Goal: Find contact information: Find contact information

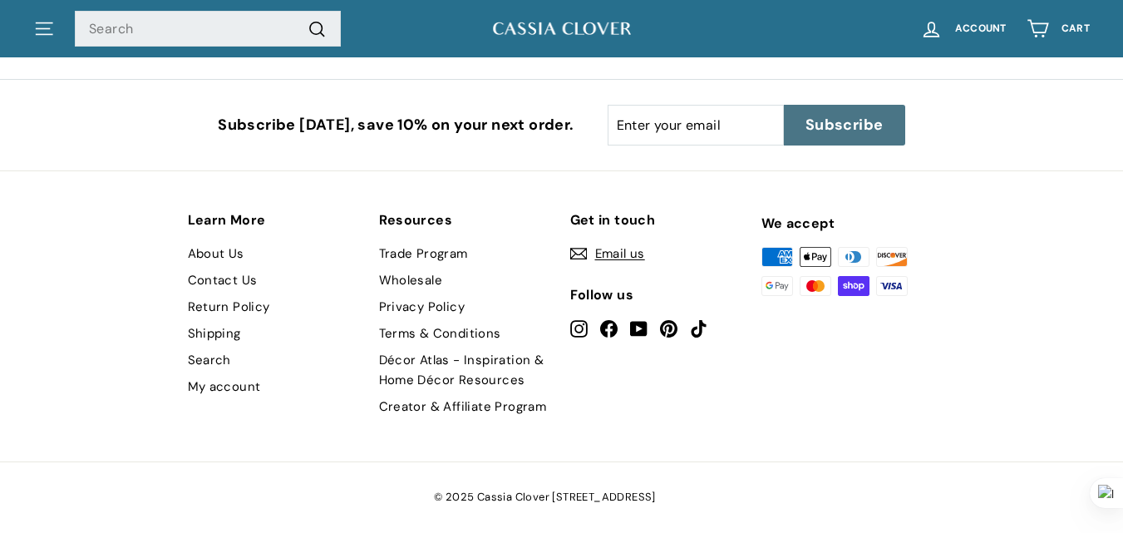
click at [580, 329] on icon "instagram" at bounding box center [578, 328] width 17 height 17
click at [607, 326] on icon at bounding box center [608, 328] width 17 height 17
click at [911, 363] on div "We accept American Express Apple Pay Diners Club Discover Google Pay Mastercard…" at bounding box center [848, 325] width 174 height 224
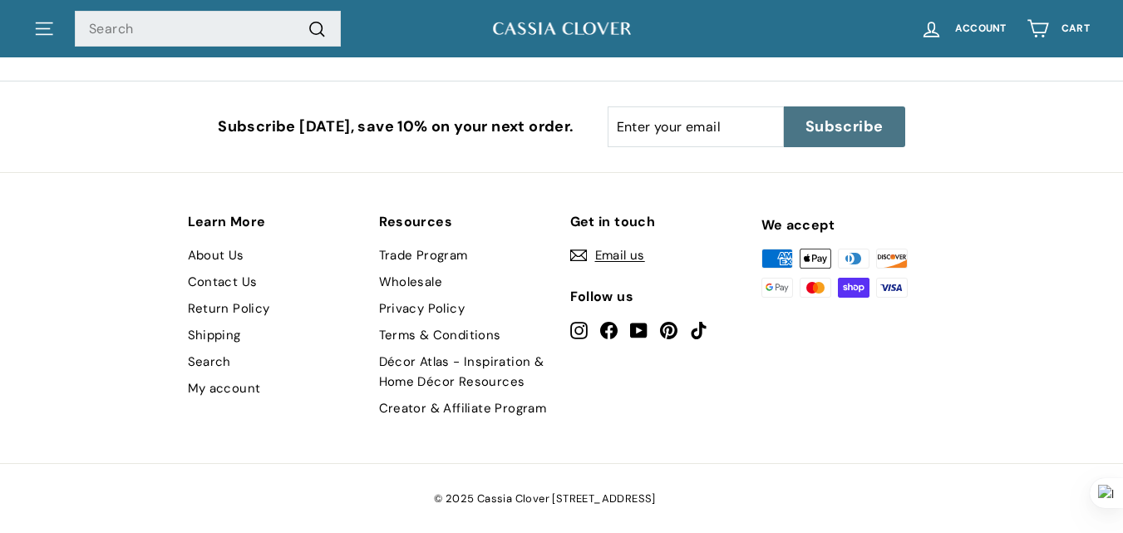
click at [623, 251] on span "Email us" at bounding box center [620, 255] width 50 height 20
